Goal: Task Accomplishment & Management: Complete application form

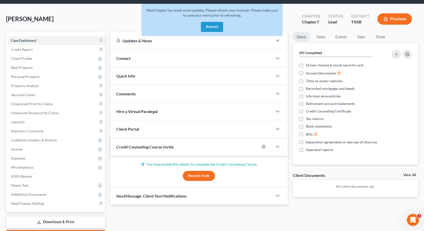
click at [209, 26] on button "Refresh" at bounding box center [212, 27] width 22 height 10
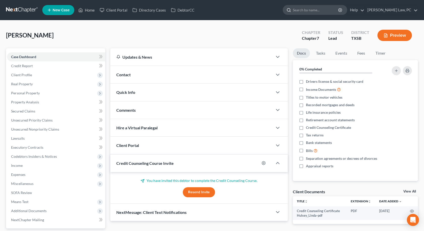
click at [296, 10] on input "search" at bounding box center [316, 9] width 46 height 9
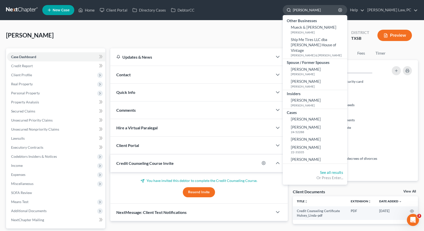
click at [307, 13] on input "[PERSON_NAME]" at bounding box center [316, 9] width 46 height 9
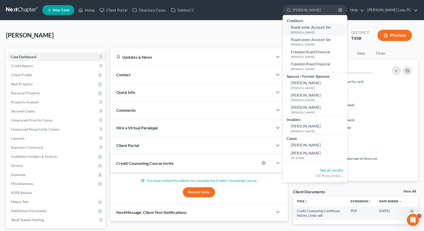
type input "[PERSON_NAME]"
click at [310, 31] on small "[PERSON_NAME]" at bounding box center [318, 32] width 55 height 4
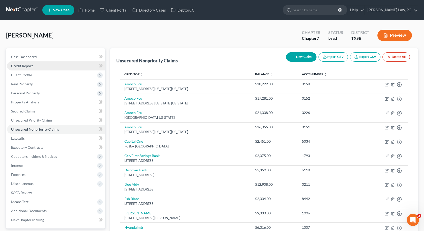
click at [29, 64] on span "Credit Report" at bounding box center [22, 66] width 22 height 4
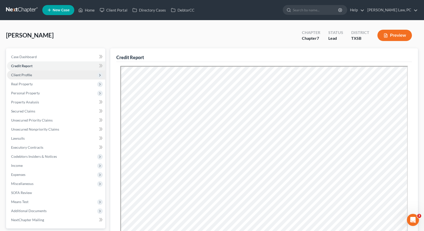
click at [34, 77] on span "Client Profile" at bounding box center [56, 75] width 98 height 9
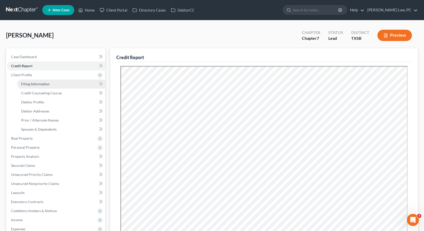
click at [34, 84] on span "Filing Information" at bounding box center [35, 84] width 28 height 4
select select "1"
select select "0"
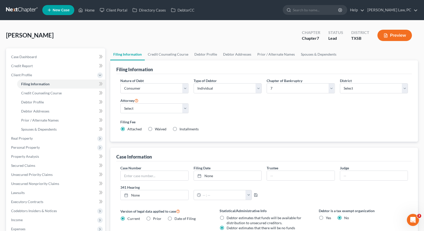
scroll to position [21, 0]
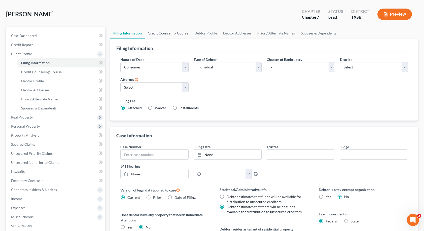
click at [177, 30] on link "Credit Counseling Course" at bounding box center [168, 33] width 47 height 12
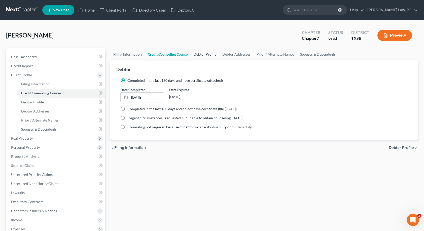
click at [206, 54] on link "Debtor Profile" at bounding box center [205, 54] width 29 height 12
select select "1"
select select "3"
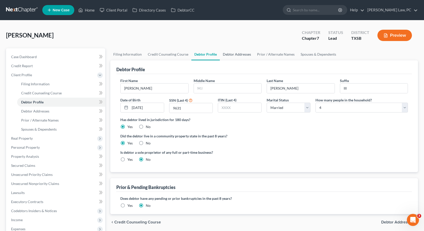
click at [231, 52] on link "Debtor Addresses" at bounding box center [237, 54] width 34 height 12
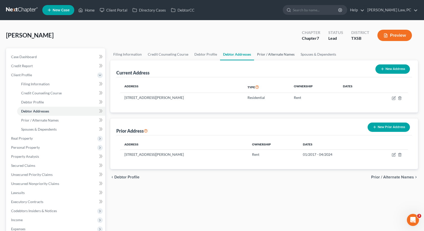
click at [259, 52] on link "Prior / Alternate Names" at bounding box center [276, 54] width 44 height 12
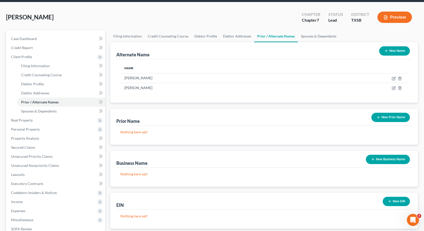
scroll to position [29, 0]
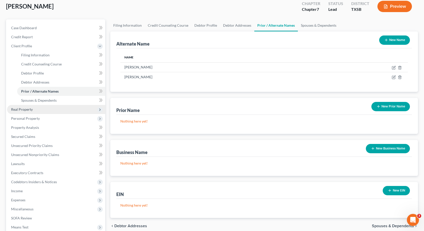
click at [38, 108] on span "Real Property" at bounding box center [56, 109] width 98 height 9
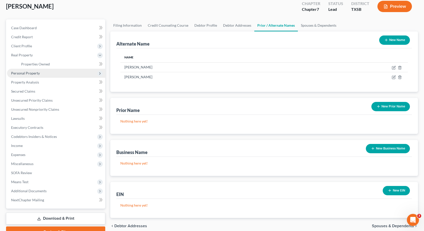
click at [45, 70] on span "Personal Property" at bounding box center [56, 73] width 98 height 9
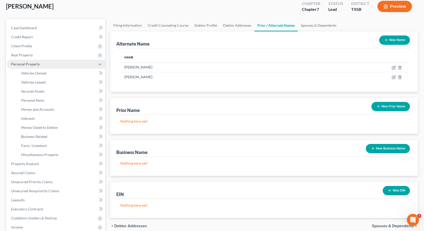
click at [47, 65] on span "Personal Property" at bounding box center [56, 64] width 98 height 9
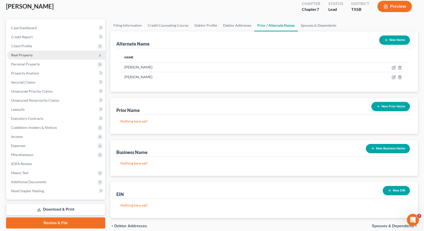
click at [46, 59] on span "Real Property" at bounding box center [56, 55] width 98 height 9
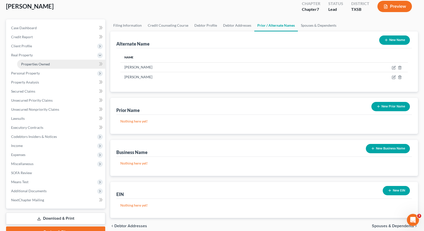
click at [43, 66] on span "Properties Owned" at bounding box center [35, 64] width 29 height 4
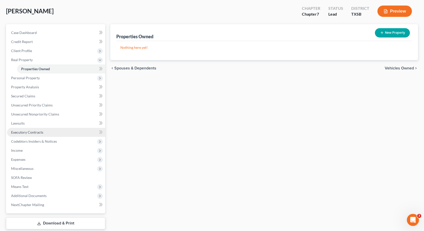
scroll to position [26, 0]
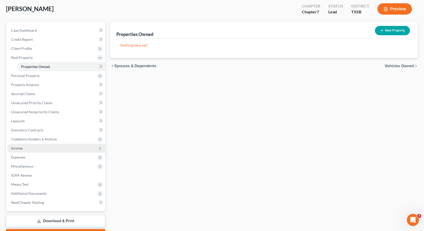
click at [14, 148] on span "Income" at bounding box center [17, 148] width 12 height 4
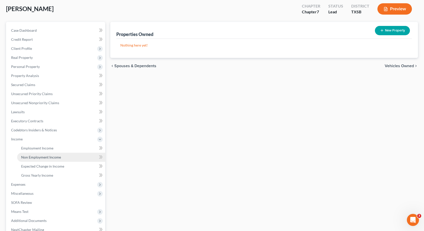
click at [25, 157] on span "Non Employment Income" at bounding box center [41, 157] width 40 height 4
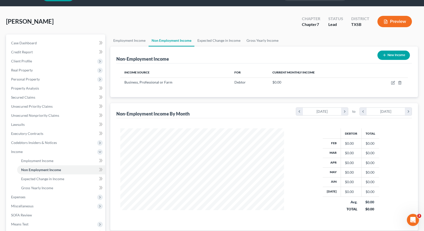
scroll to position [18, 0]
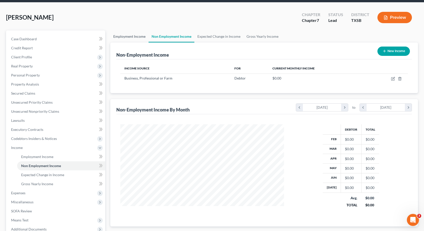
click at [137, 35] on link "Employment Income" at bounding box center [129, 36] width 38 height 12
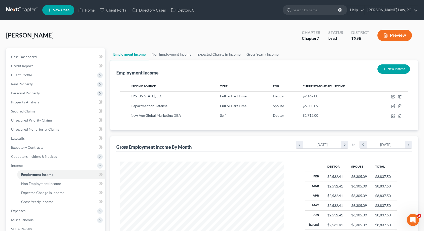
scroll to position [90, 174]
click at [207, 50] on link "Expected Change in Income" at bounding box center [218, 54] width 49 height 12
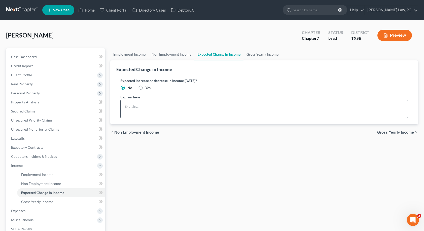
scroll to position [1, 0]
